Goal: Browse casually

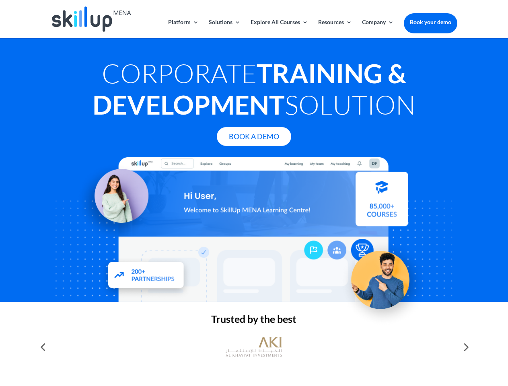
click at [254, 193] on div at bounding box center [254, 229] width 406 height 145
click at [224, 29] on link "Solutions" at bounding box center [225, 28] width 32 height 19
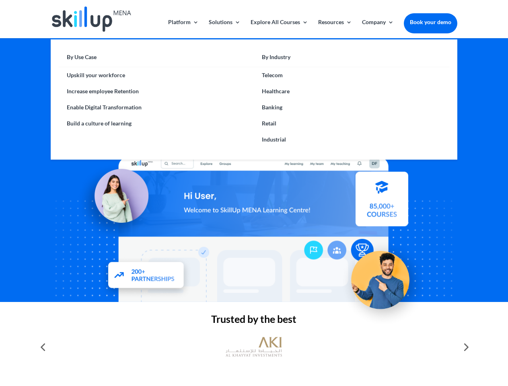
click at [279, 29] on link "Explore All Courses" at bounding box center [280, 28] width 58 height 19
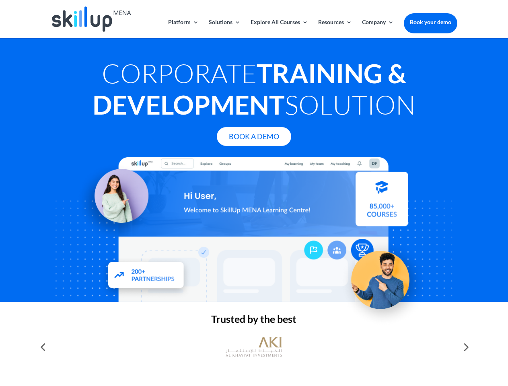
click at [334, 29] on link "Resources" at bounding box center [335, 28] width 34 height 19
click at [378, 29] on link "Company" at bounding box center [378, 28] width 32 height 19
click at [254, 347] on img at bounding box center [254, 347] width 56 height 28
